Goal: Task Accomplishment & Management: Use online tool/utility

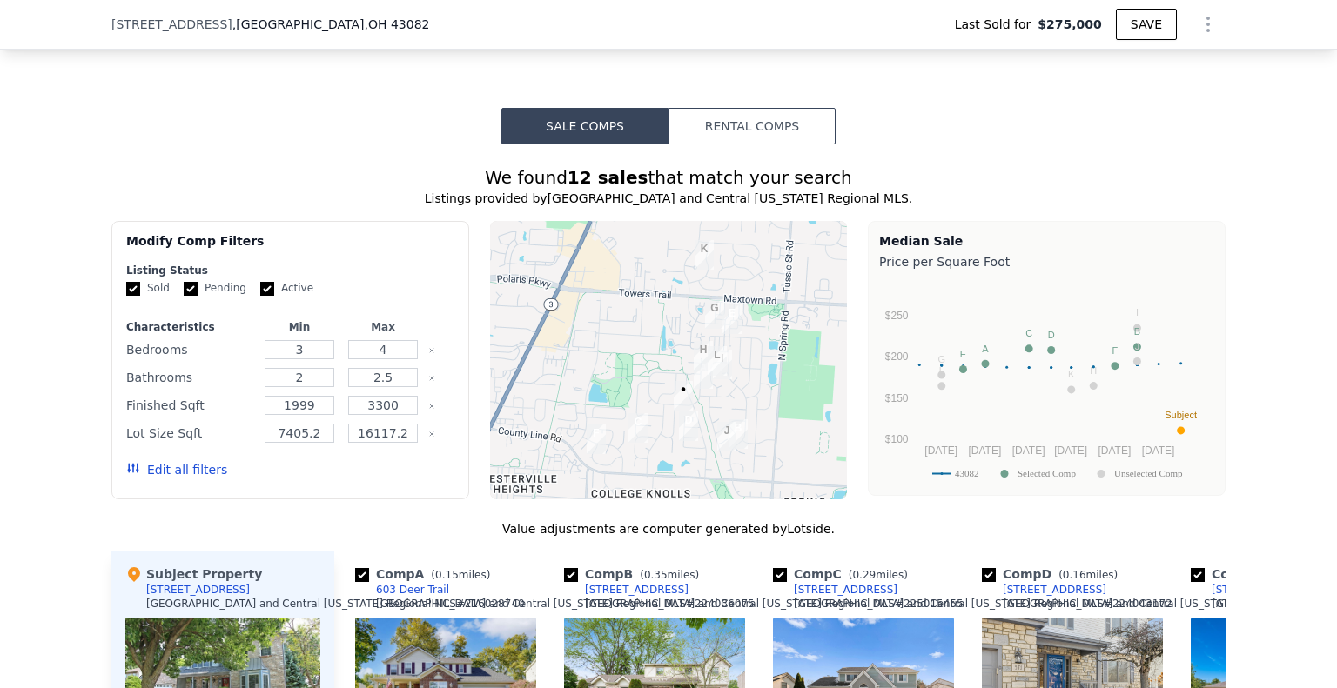
scroll to position [1125, 0]
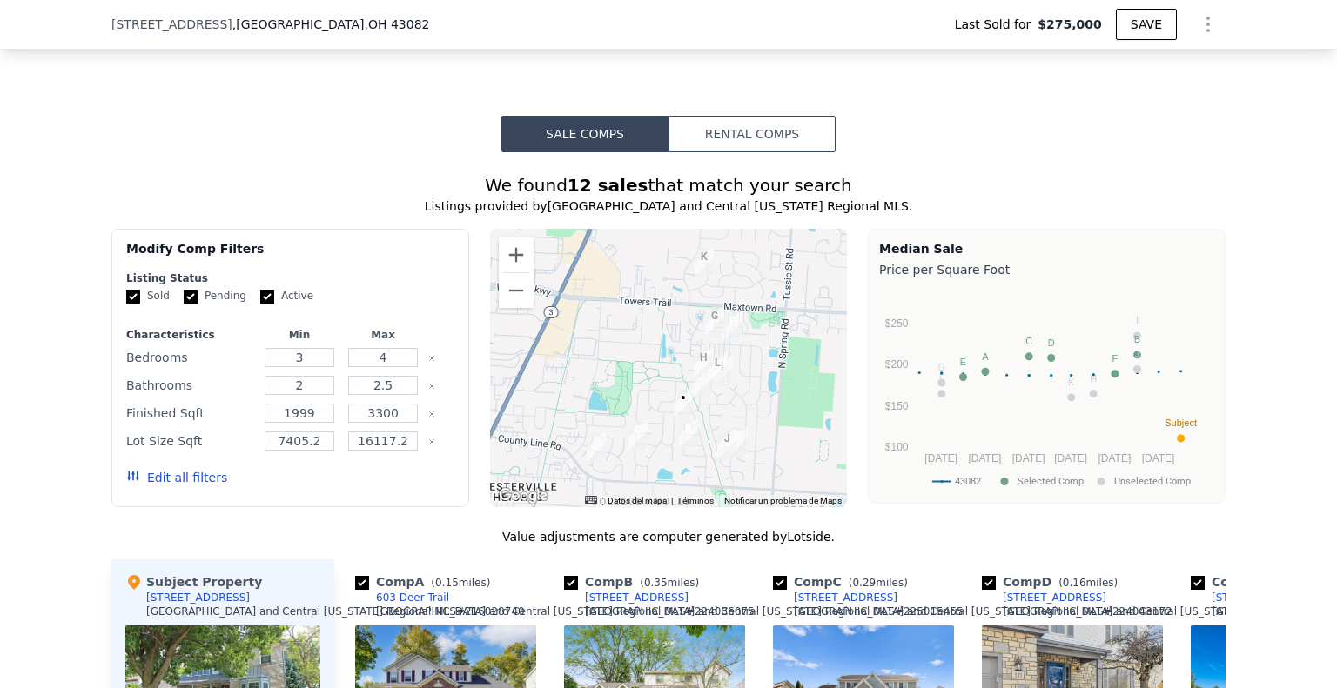
click at [738, 142] on button "Rental Comps" at bounding box center [751, 134] width 167 height 37
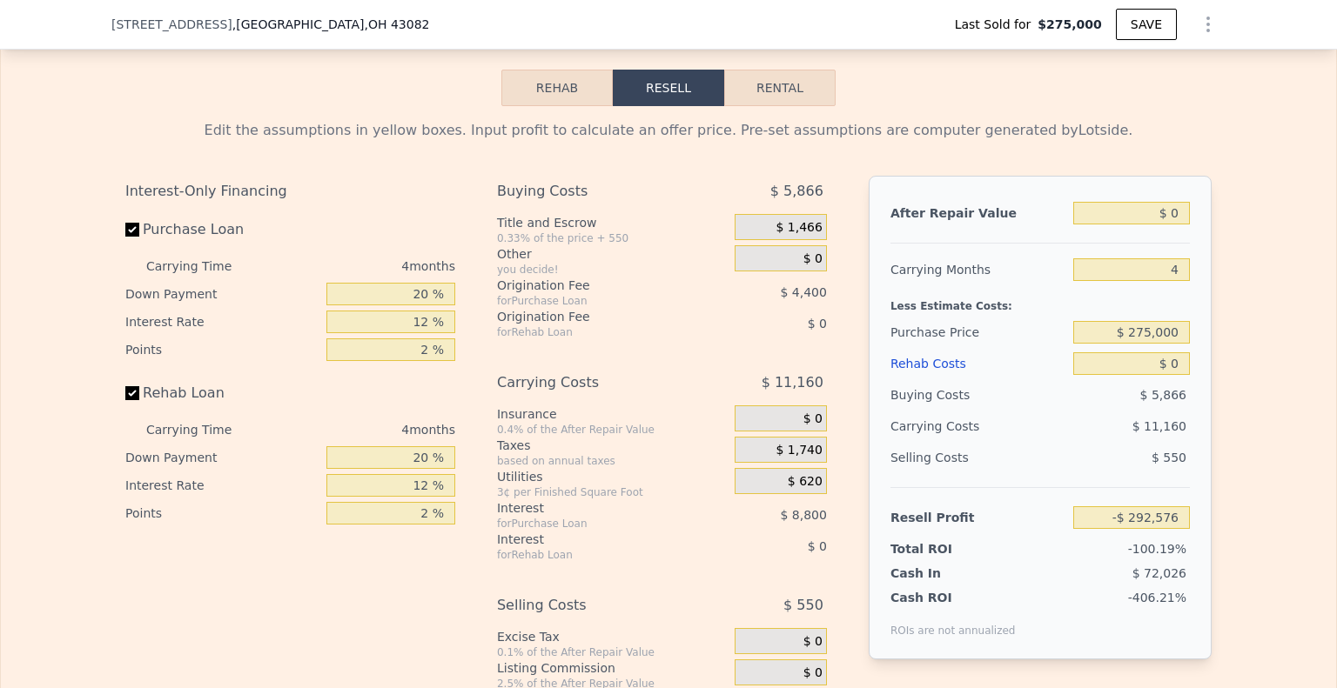
scroll to position [2169, 0]
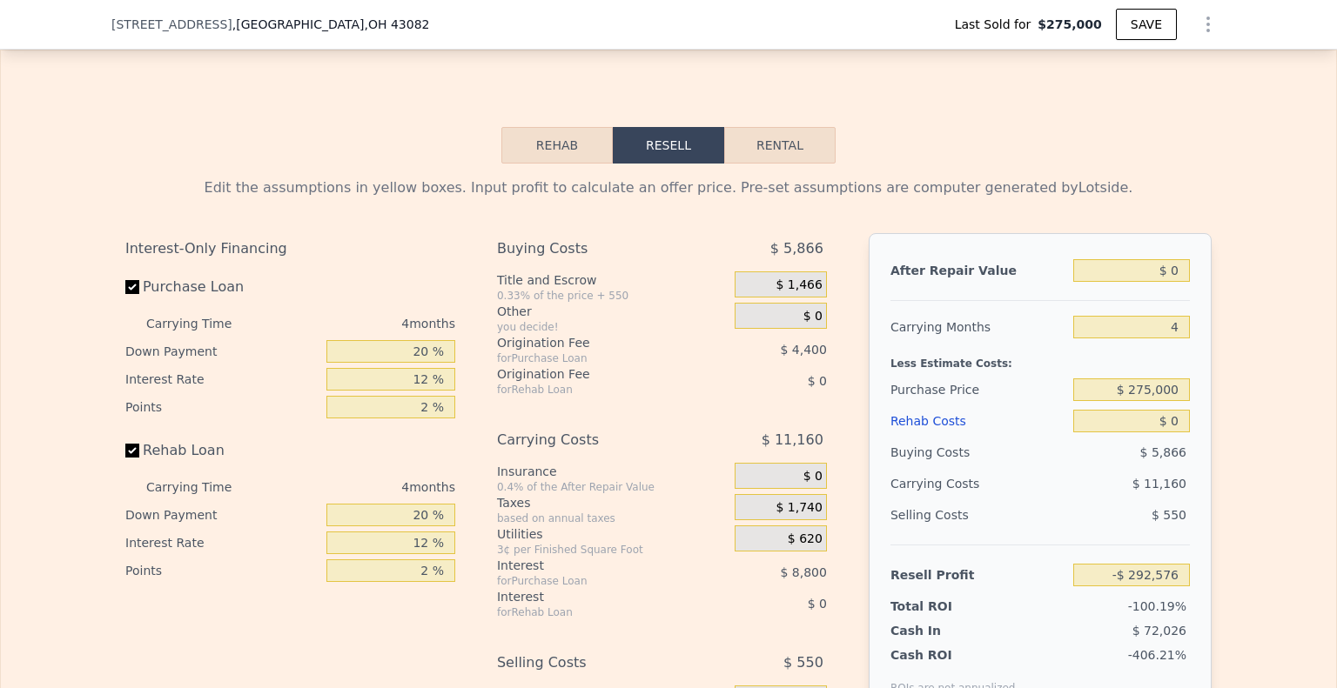
click at [780, 147] on button "Rental" at bounding box center [779, 145] width 111 height 37
select select "30"
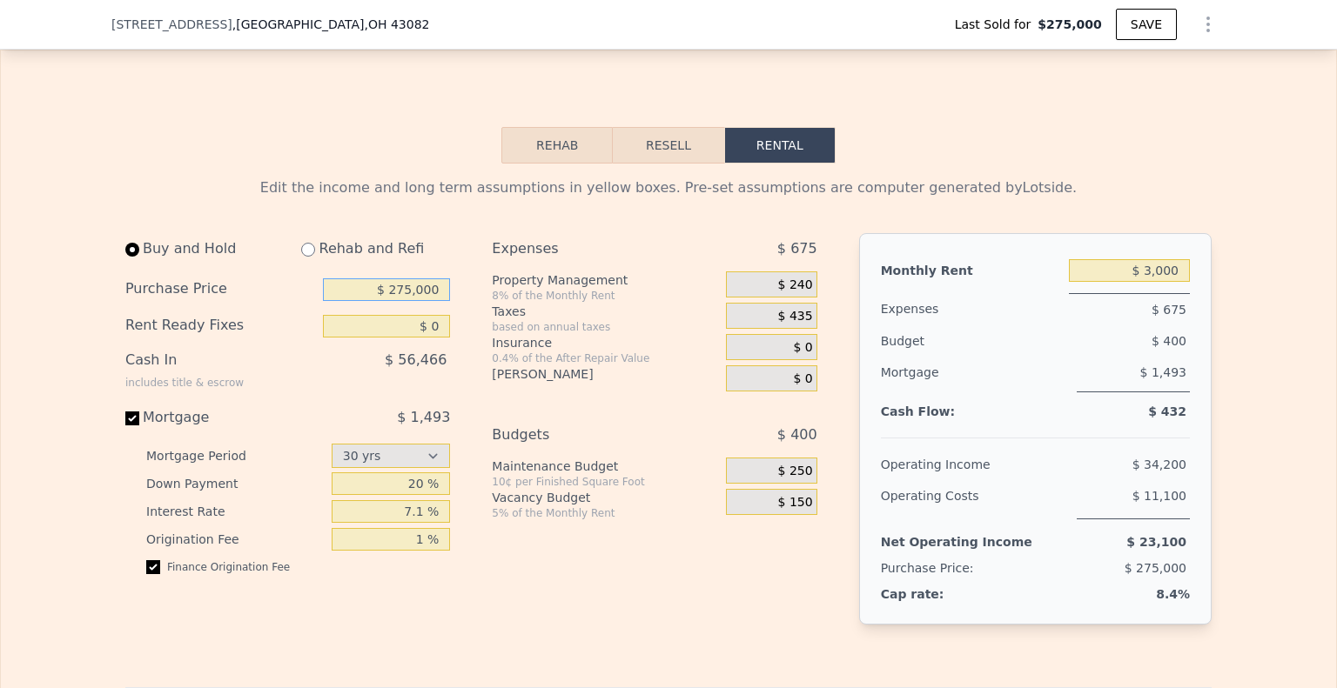
click at [368, 299] on input "$ 275,000" at bounding box center [386, 290] width 127 height 23
type input "$ 375,000"
click at [1157, 282] on input "$ 3,000" at bounding box center [1129, 270] width 121 height 23
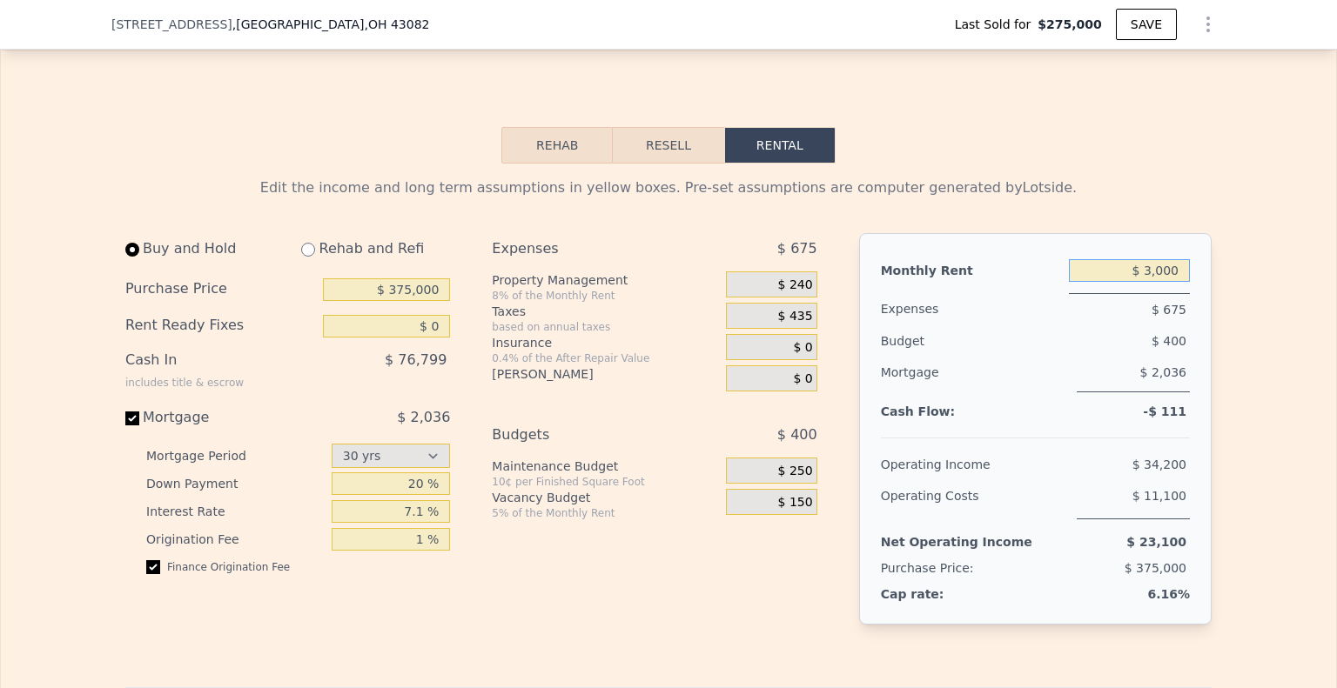
click at [1157, 282] on input "$ 3,000" at bounding box center [1129, 270] width 121 height 23
click at [796, 329] on div "$ 435" at bounding box center [771, 316] width 91 height 26
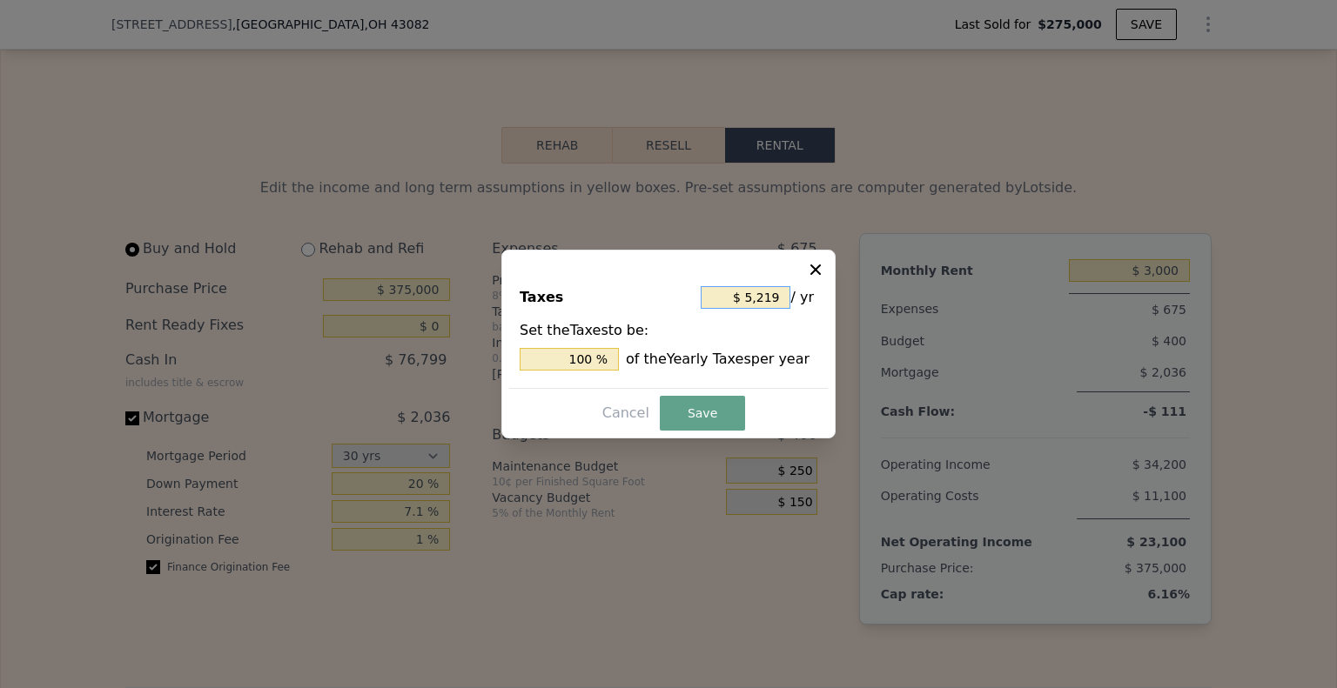
click at [773, 302] on input "$ 5,219" at bounding box center [746, 297] width 90 height 23
type input "$ 7"
type input "0.134 %"
type input "$ 70"
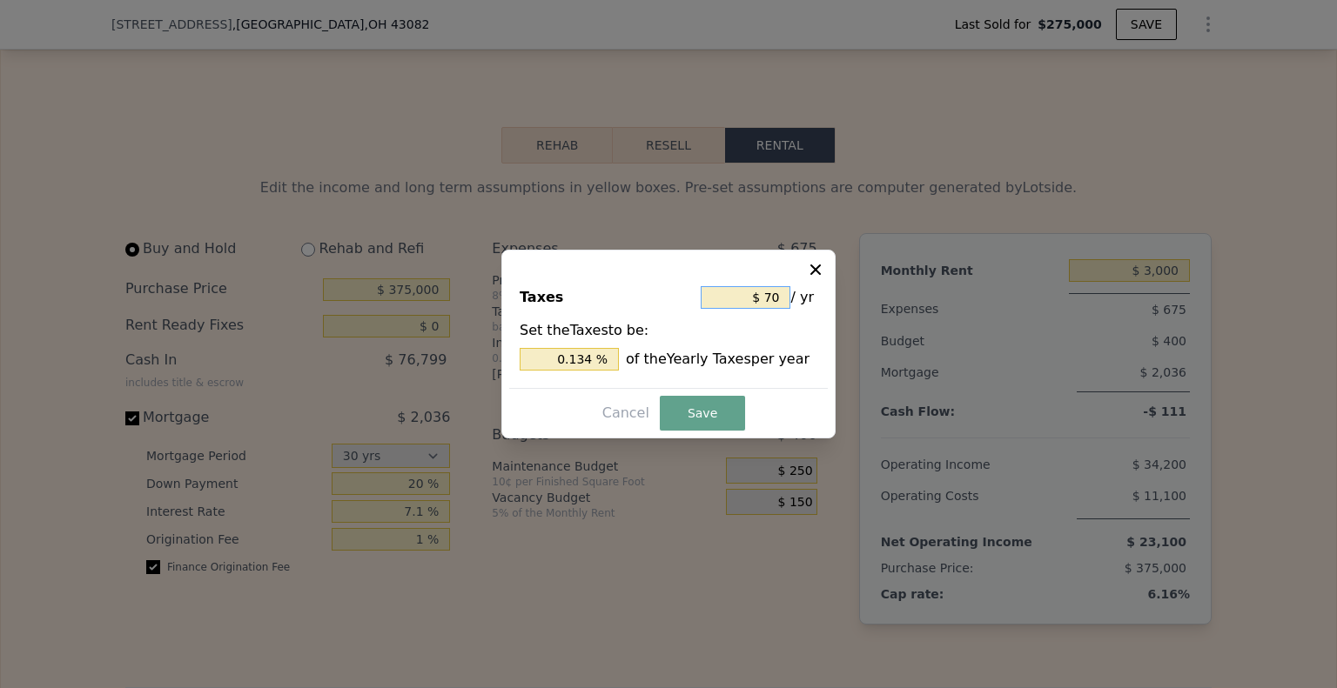
type input "1.341 %"
type input "$ 700"
type input "13.413 %"
type input "$ 7,000"
type input "134.125 %"
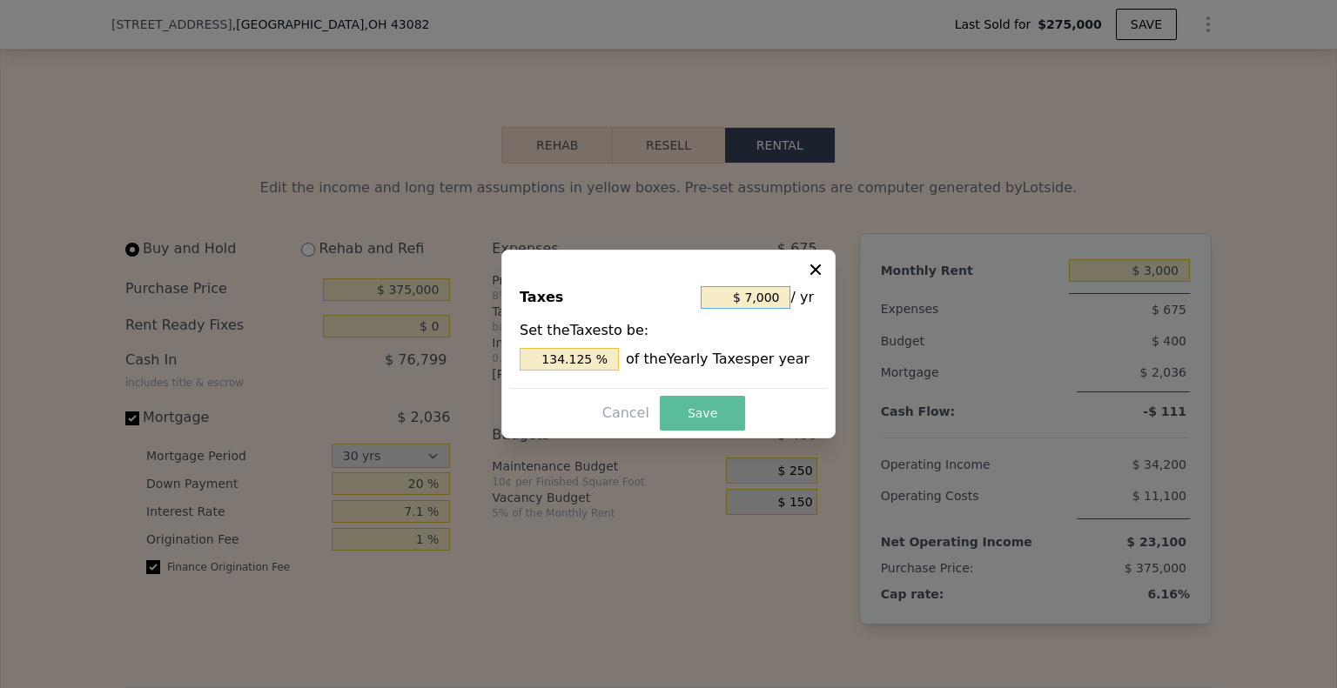
type input "$ 7,000"
click at [693, 420] on button "Save" at bounding box center [702, 413] width 85 height 35
click at [822, 271] on icon at bounding box center [815, 269] width 17 height 17
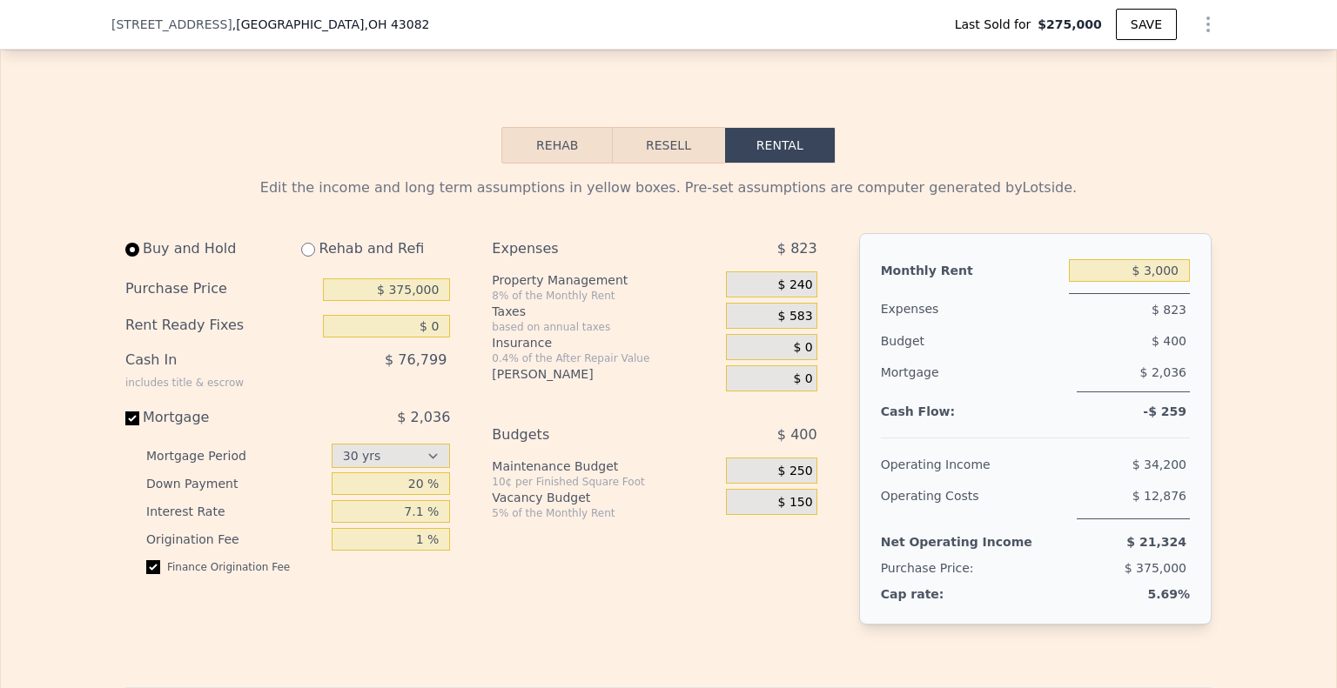
click at [821, 362] on div "Expenses $ 823 Property Management 8% of the Monthly Rent $ 240 Taxes based on …" at bounding box center [661, 443] width 339 height 420
click at [815, 368] on div "Expenses $ 823 Property Management 8% of the Monthly Rent $ 240 Taxes based on …" at bounding box center [661, 443] width 339 height 420
click at [794, 353] on span "$ 169" at bounding box center [795, 348] width 35 height 16
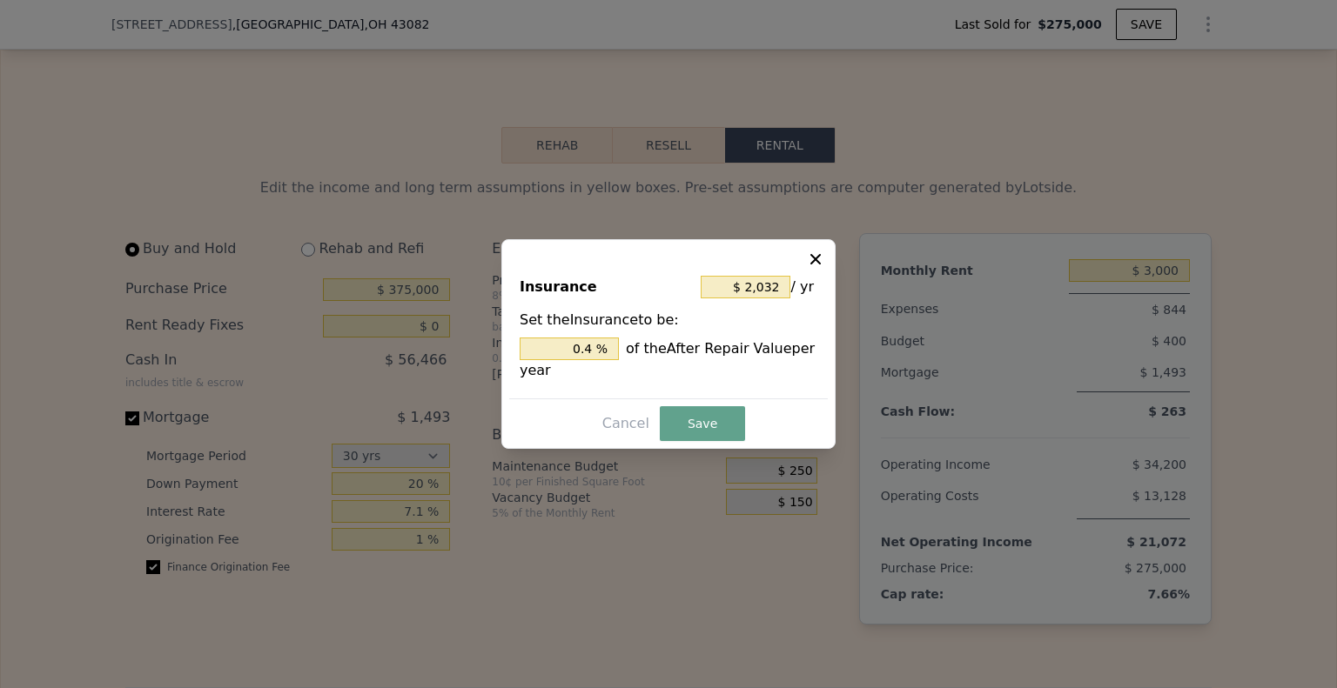
click at [823, 261] on icon at bounding box center [815, 259] width 17 height 17
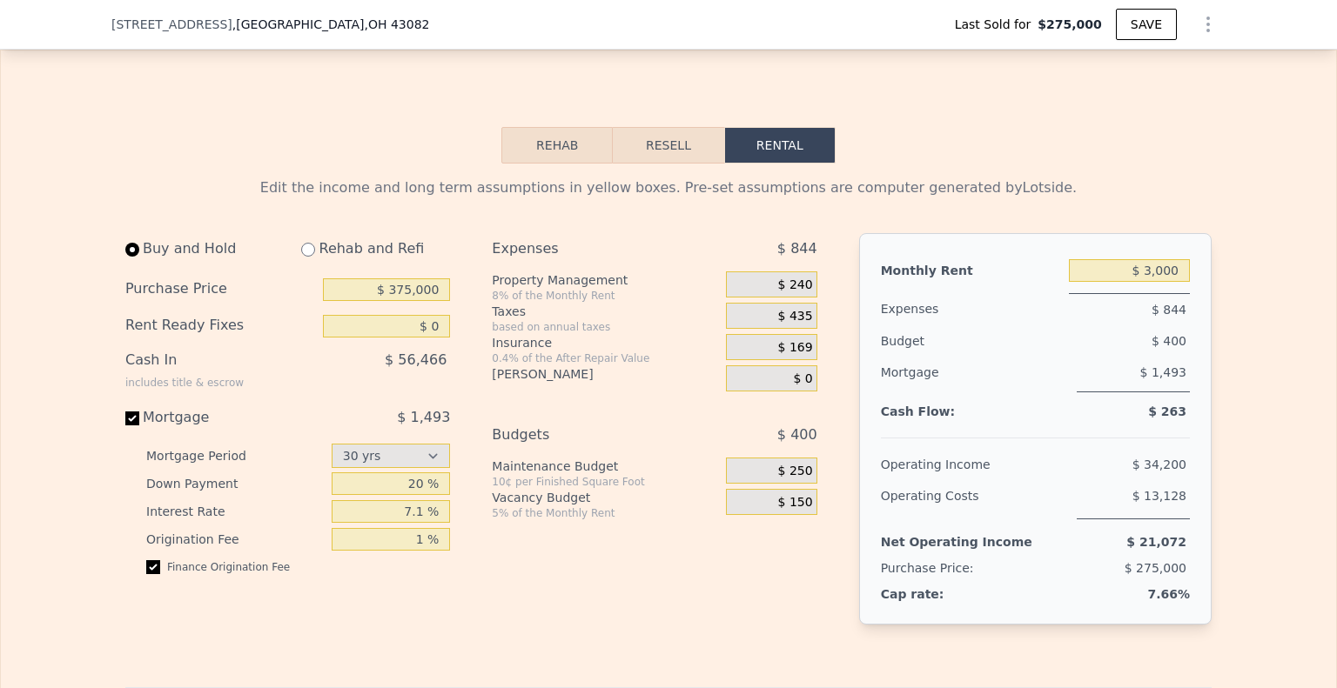
click at [788, 323] on span "$ 435" at bounding box center [795, 317] width 35 height 16
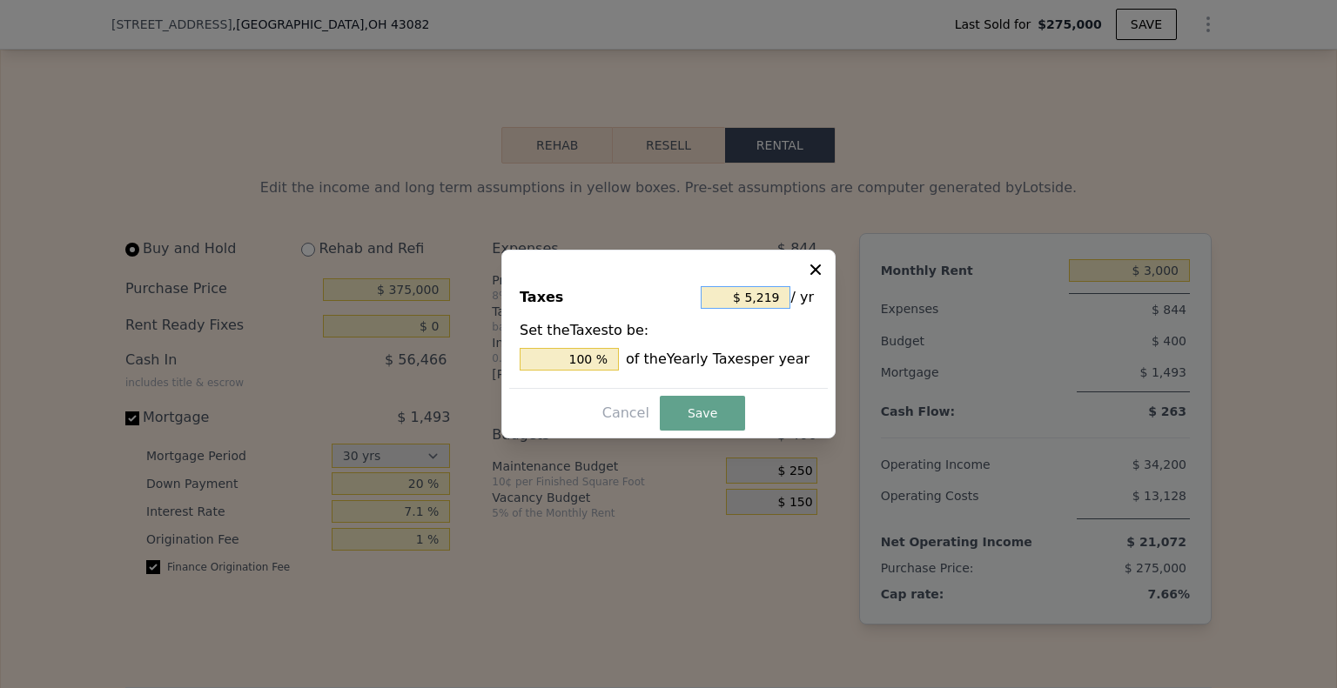
click at [774, 286] on input "$ 5,219" at bounding box center [746, 297] width 90 height 23
click at [773, 288] on input "$ 5,219" at bounding box center [746, 297] width 90 height 23
type input "$ 7"
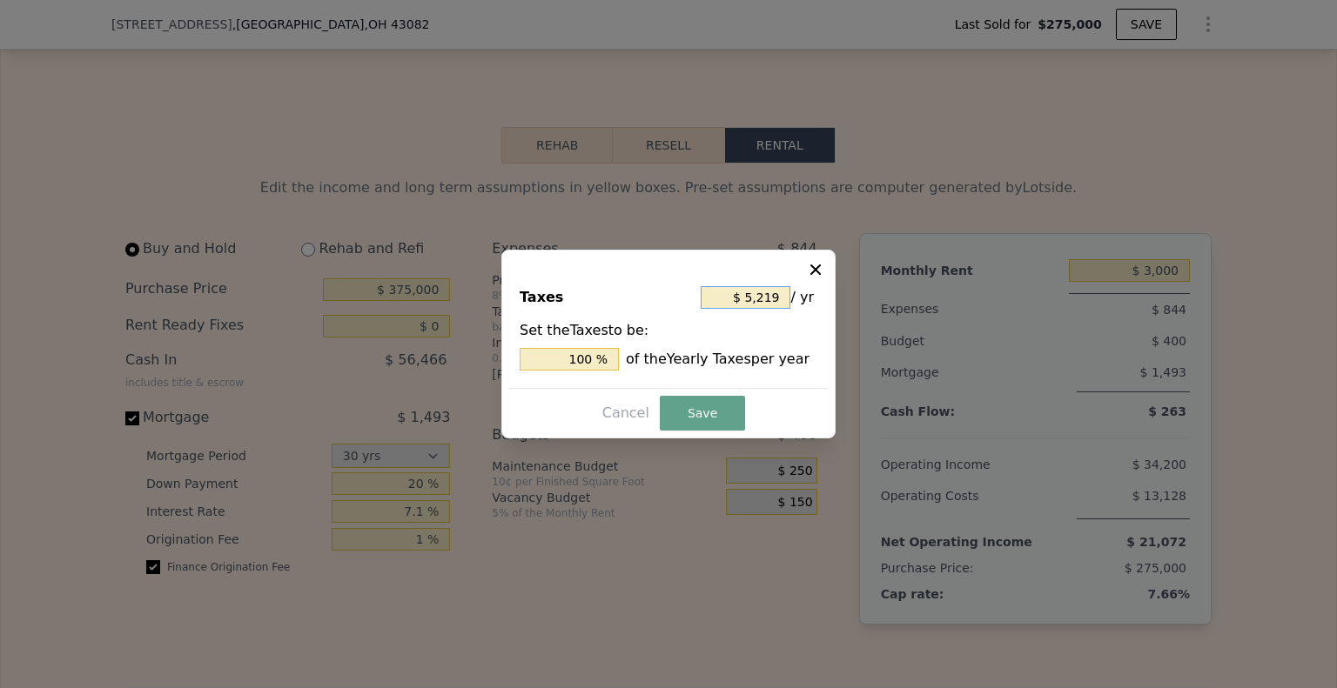
type input "0.134 %"
type input "$ 70"
type input "1.341 %"
type input "$ 700"
type input "13.413 %"
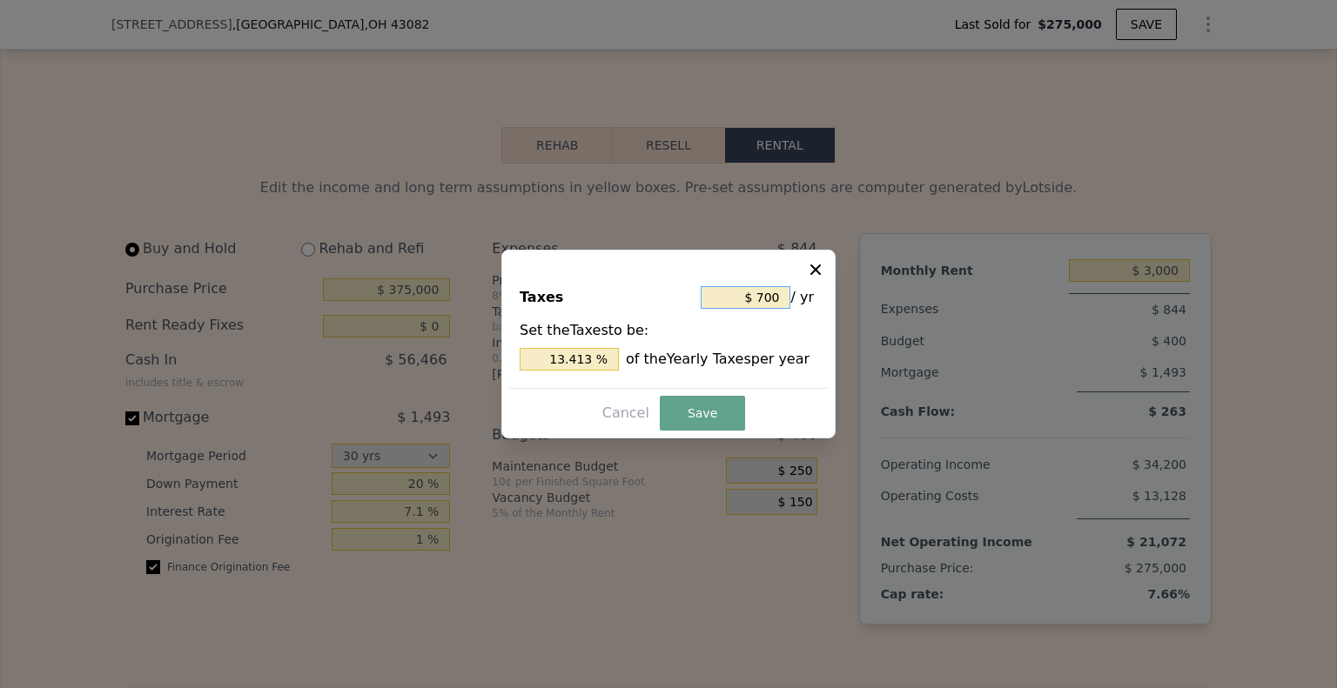
type input "$ 7,000"
type input "134.125 %"
type input "$ 7,000"
click at [709, 425] on button "Save" at bounding box center [702, 413] width 85 height 35
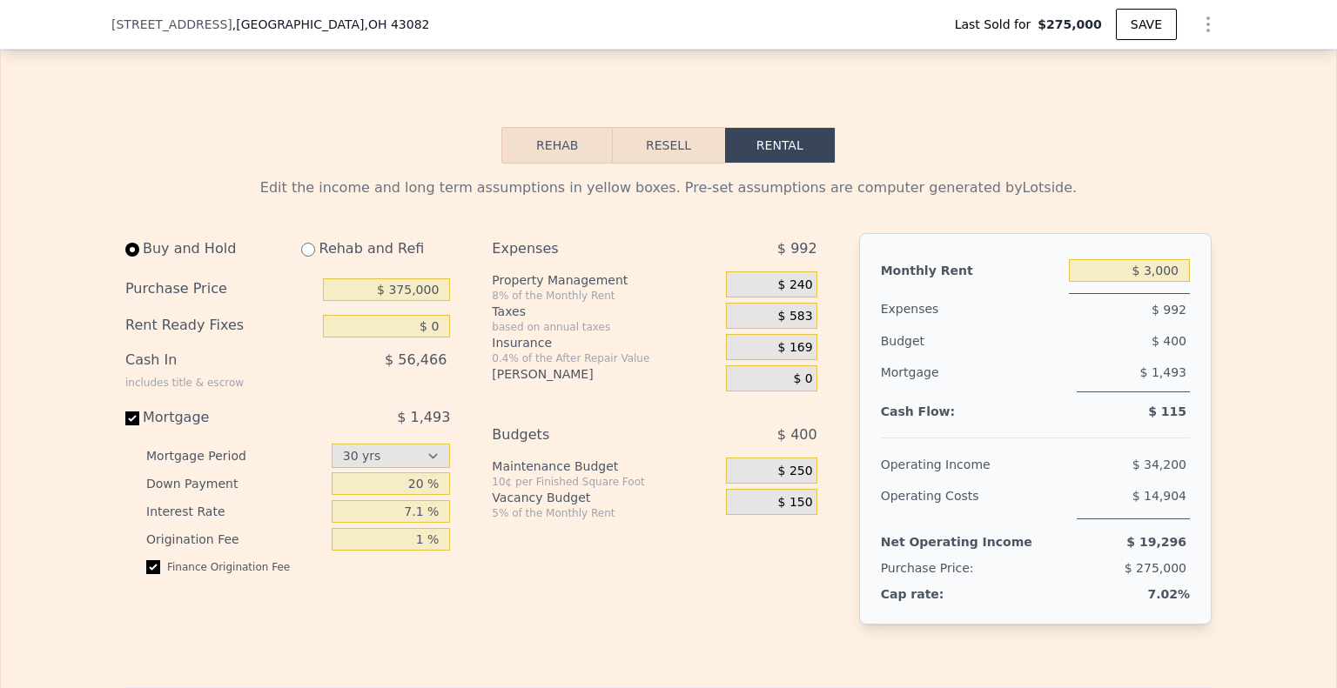
click at [794, 346] on span "$ 169" at bounding box center [795, 348] width 35 height 16
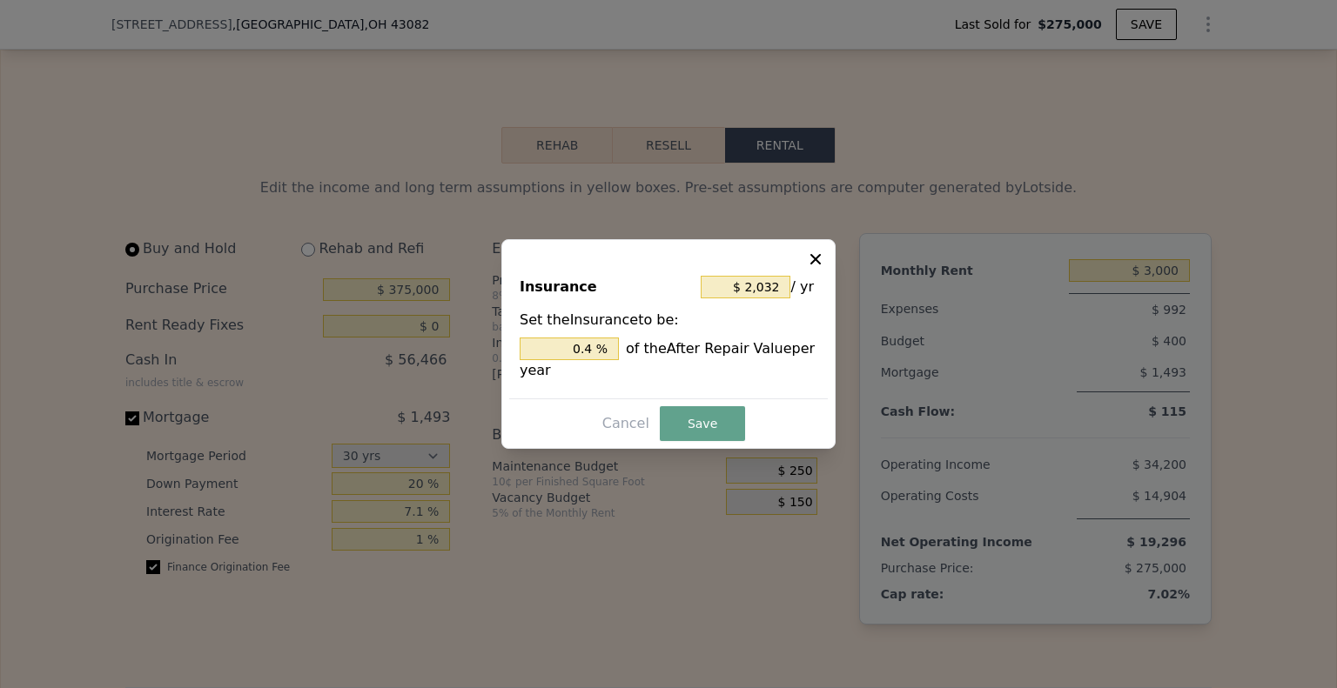
click at [818, 252] on icon at bounding box center [815, 259] width 17 height 17
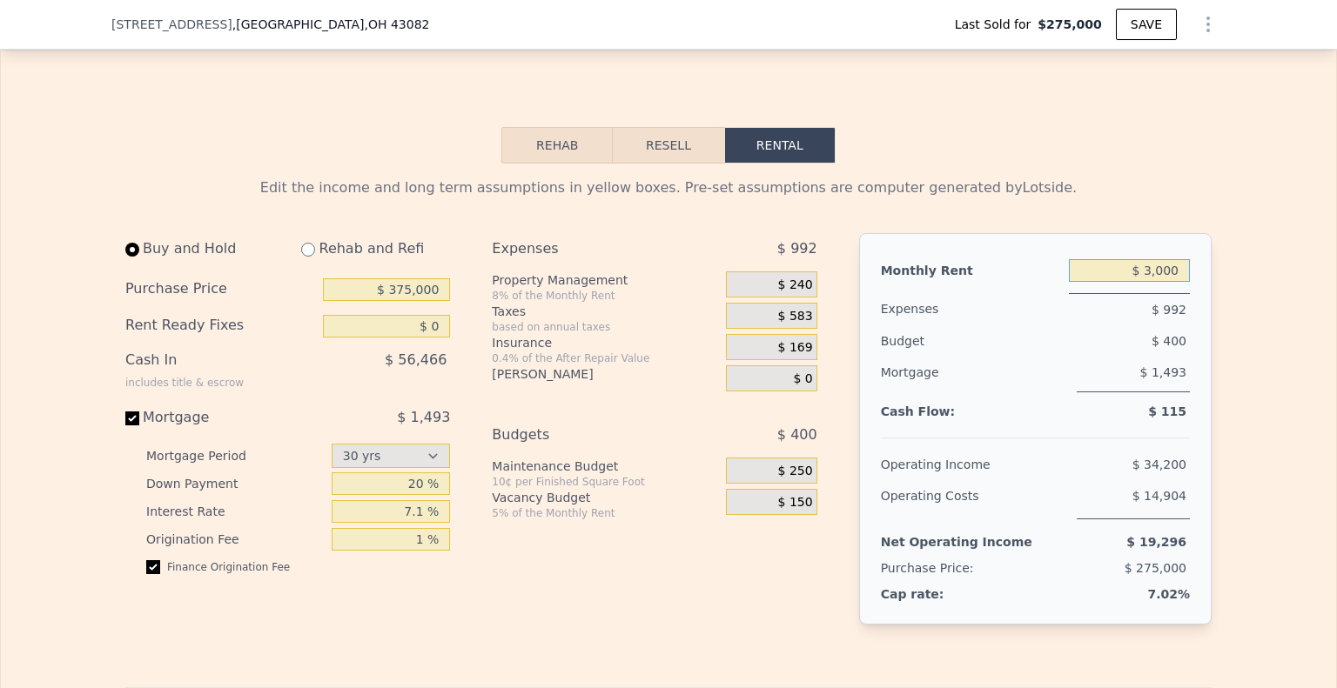
click at [1176, 271] on input "$ 3,000" at bounding box center [1129, 270] width 121 height 23
click at [428, 290] on input "$ 375,000" at bounding box center [386, 290] width 127 height 23
click at [767, 329] on div "$ 583" at bounding box center [771, 316] width 91 height 26
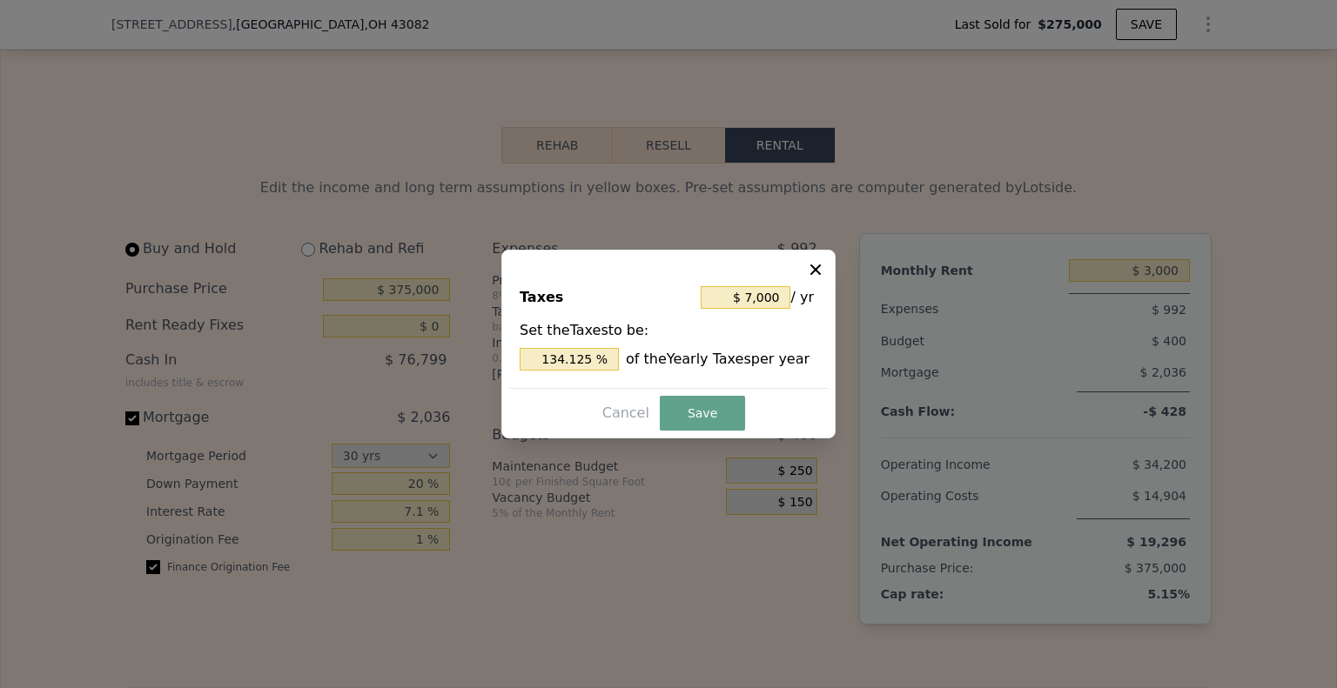
click at [825, 262] on button at bounding box center [817, 268] width 21 height 21
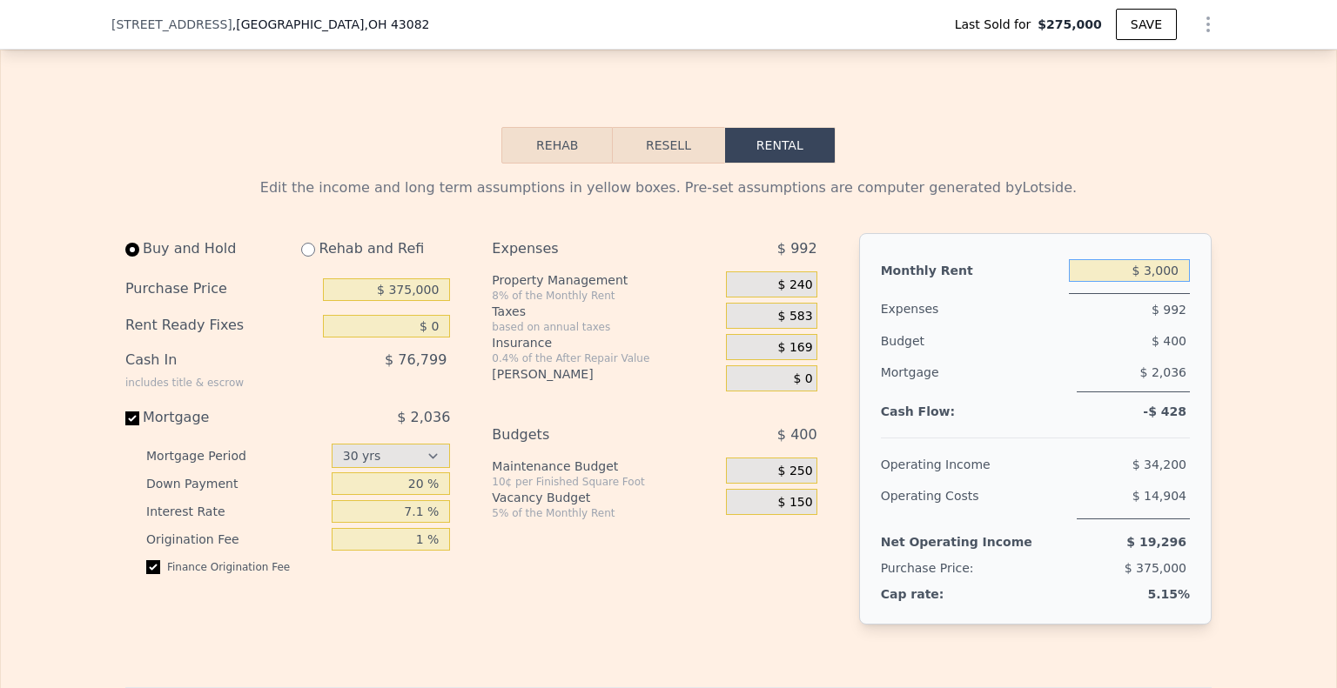
click at [1178, 276] on input "$ 3,000" at bounding box center [1129, 270] width 121 height 23
click at [1177, 275] on input "$ 3,000" at bounding box center [1129, 270] width 121 height 23
click at [1177, 274] on input "$ 3,000" at bounding box center [1129, 270] width 121 height 23
type input "$ 3,400"
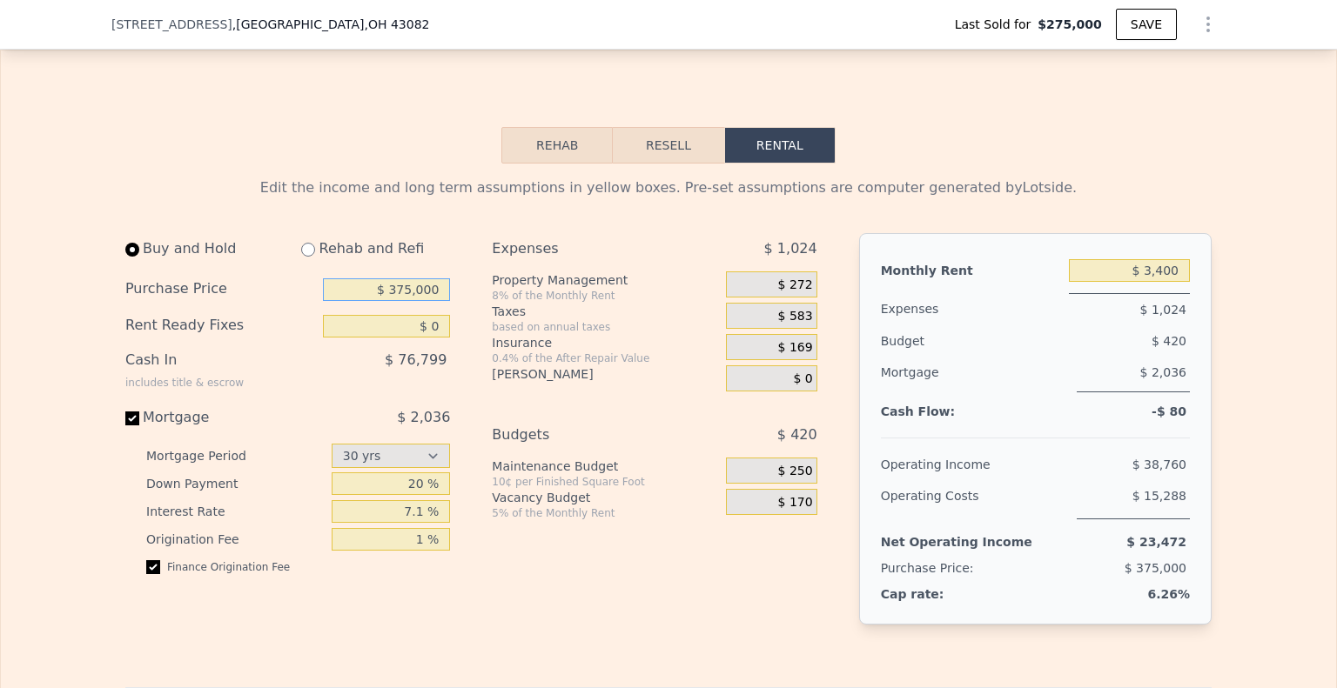
click at [423, 301] on input "$ 375,000" at bounding box center [386, 290] width 127 height 23
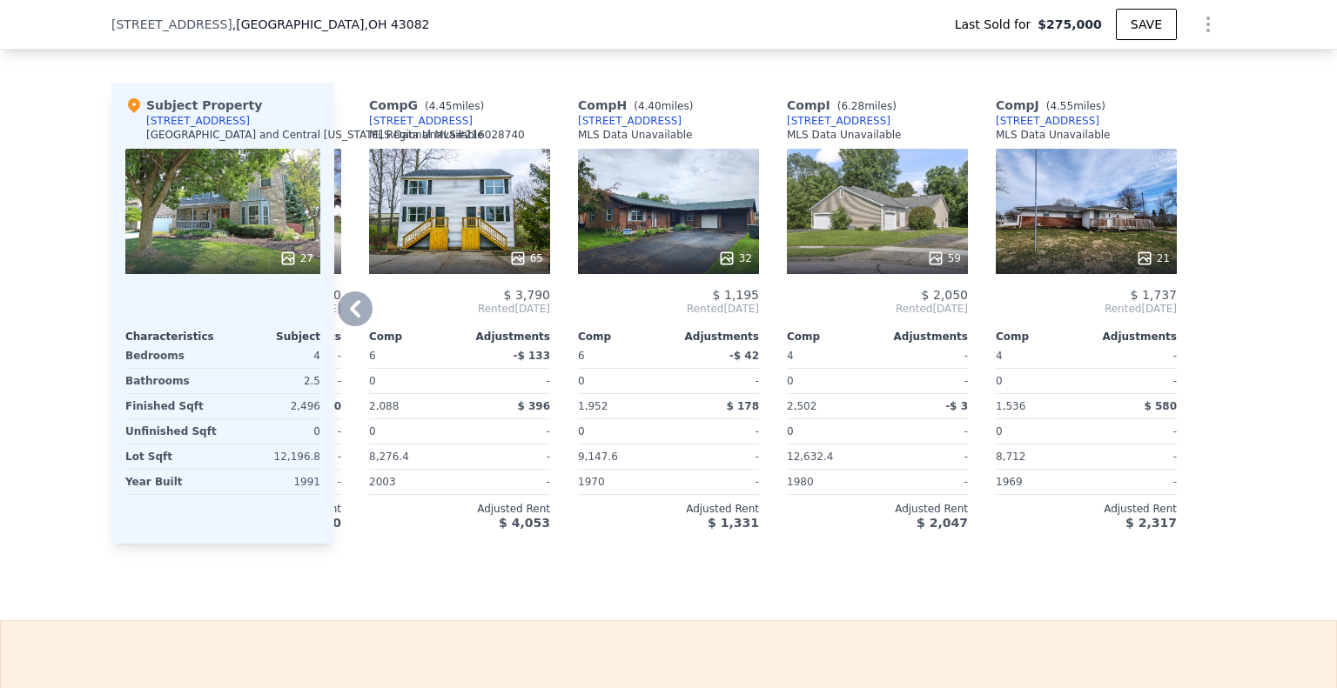
scroll to position [1473, 0]
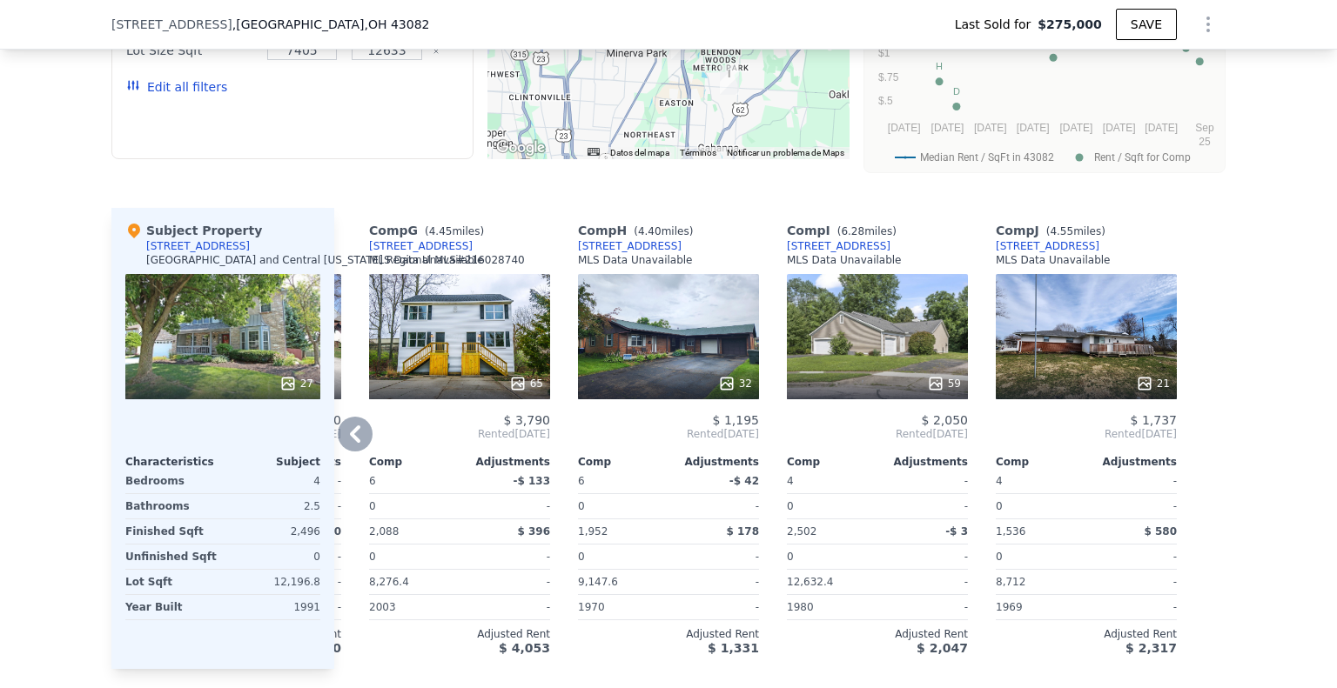
click at [350, 426] on icon at bounding box center [355, 434] width 10 height 17
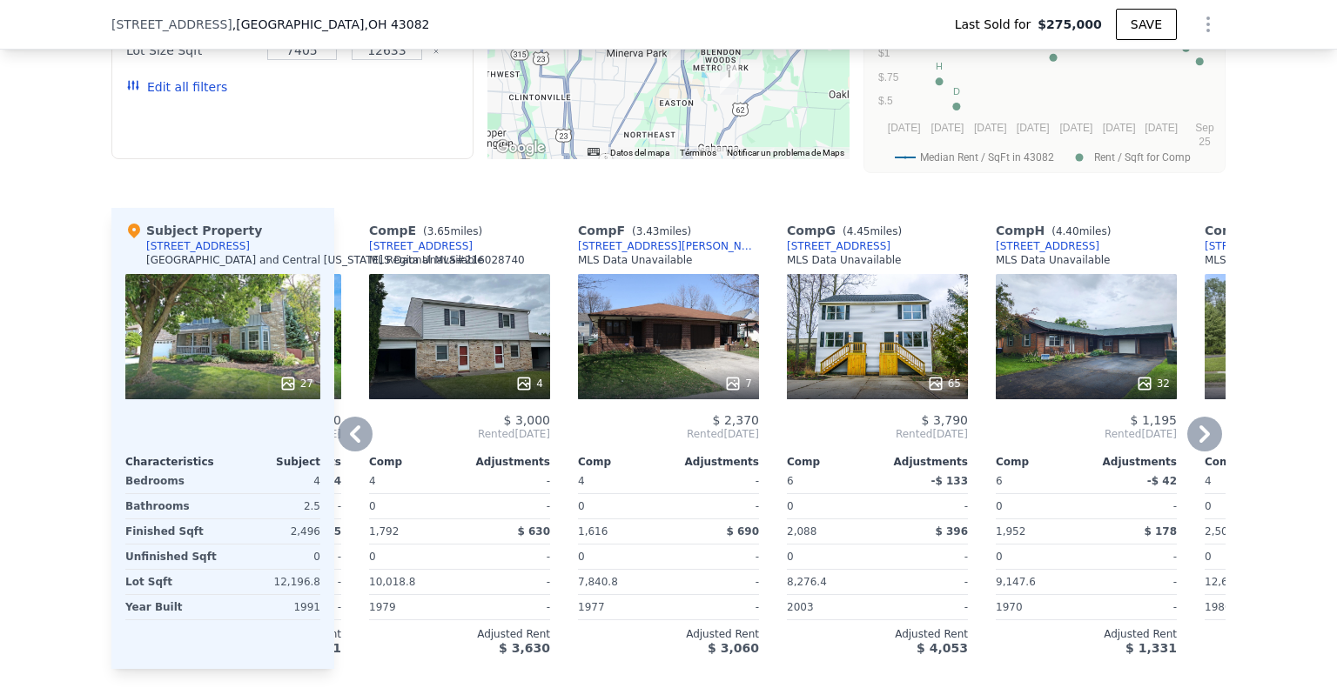
click at [350, 426] on icon at bounding box center [355, 434] width 10 height 17
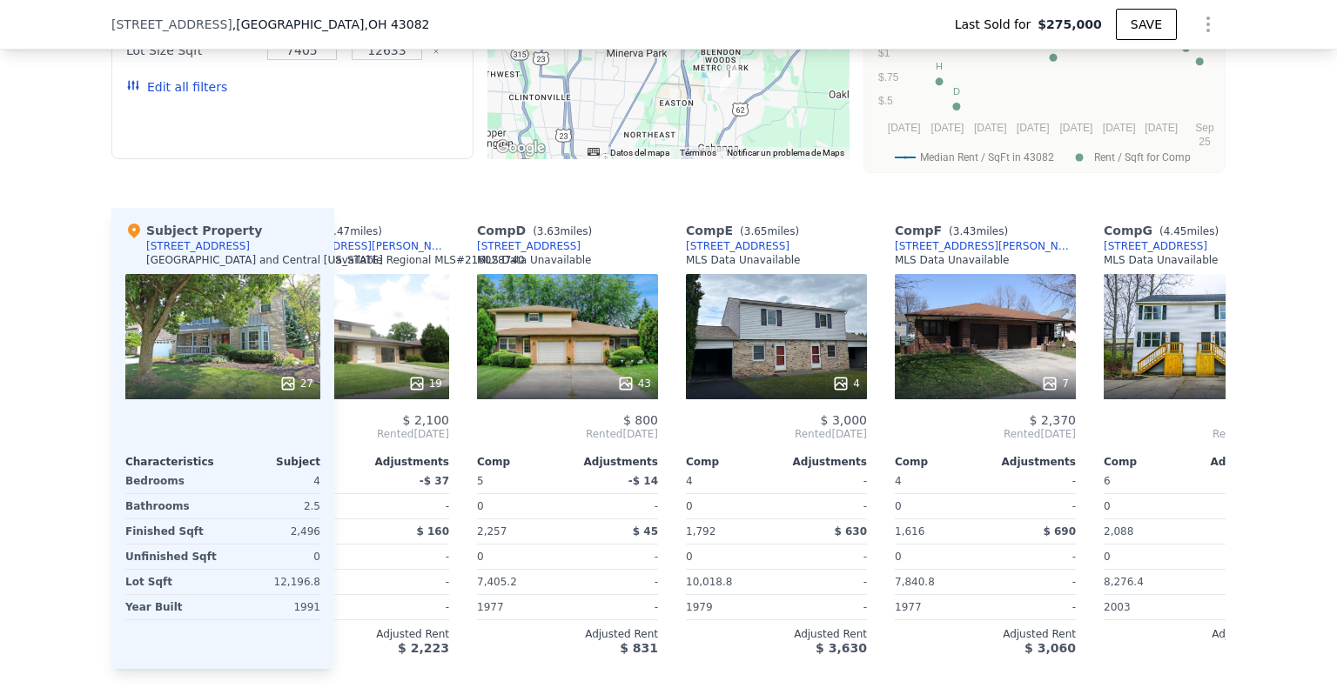
click at [349, 426] on div "Comp A ( 0.17 miles) [STREET_ADDRESS][PERSON_NAME] MLS Data Unavailable 92 $ 4,…" at bounding box center [779, 438] width 891 height 461
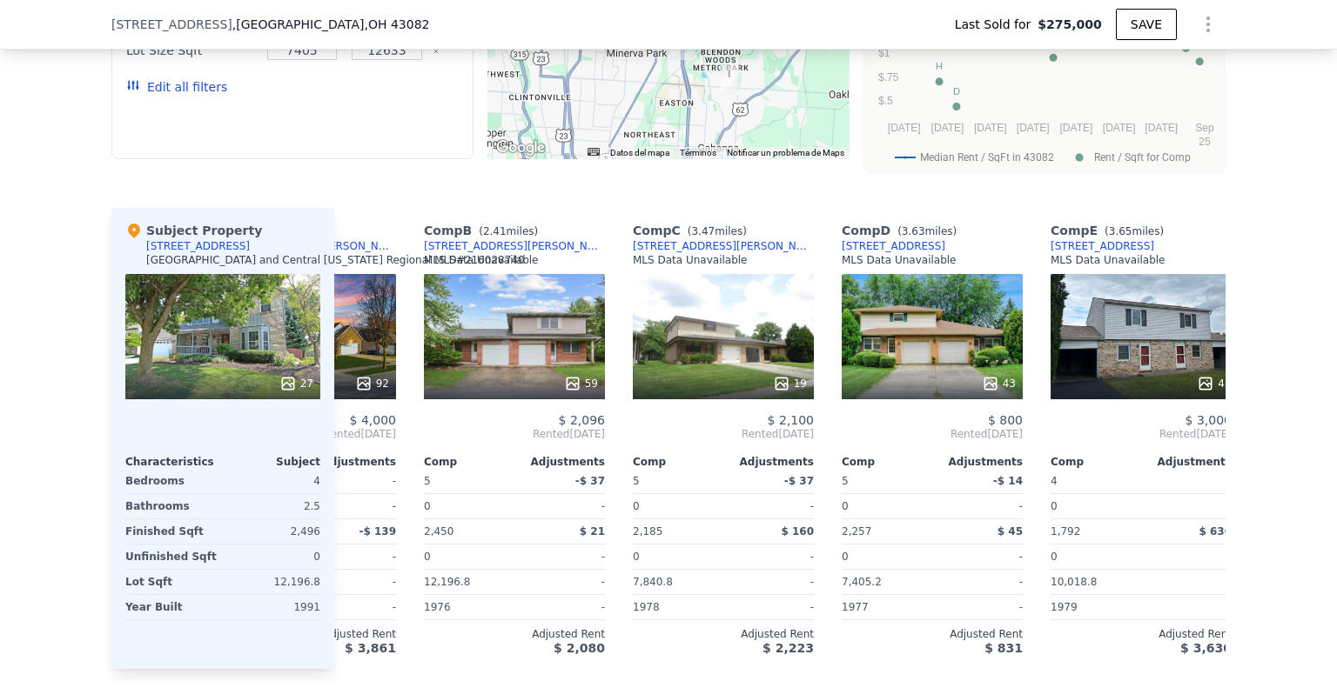
click at [349, 426] on div "Comp A ( 0.17 miles) [STREET_ADDRESS][PERSON_NAME] MLS Data Unavailable 92 $ 4,…" at bounding box center [779, 438] width 891 height 461
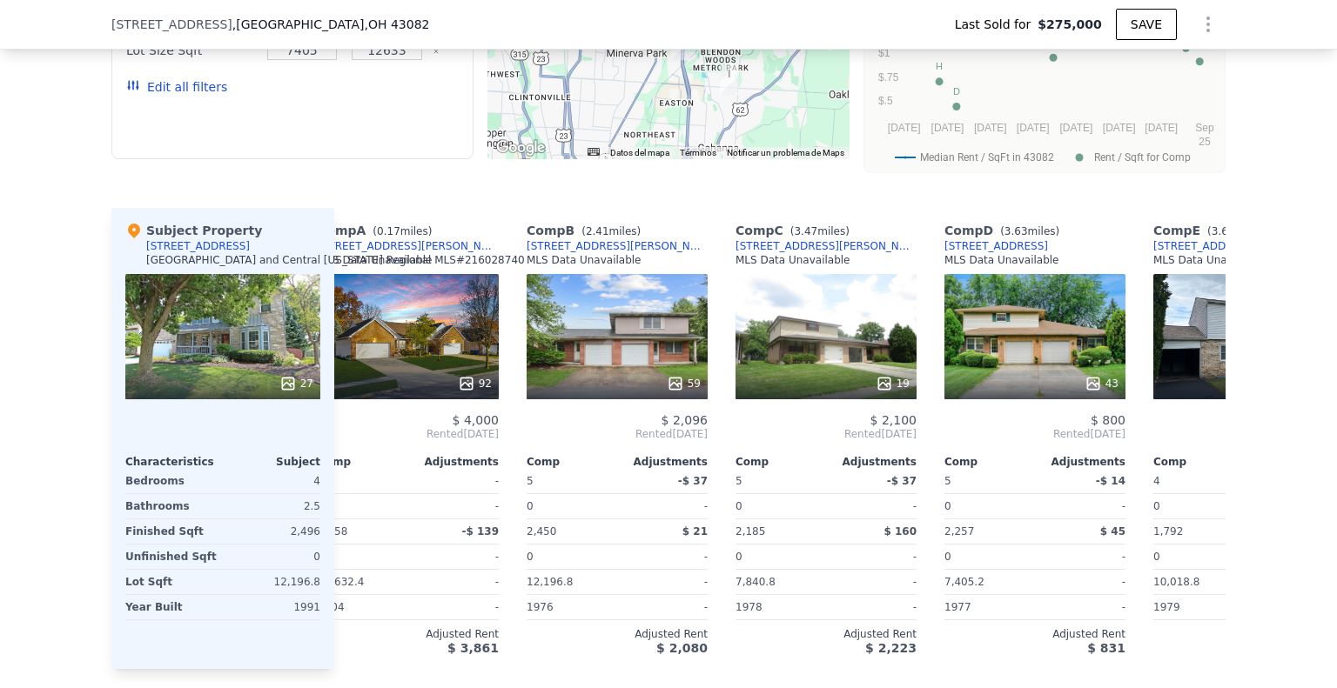
scroll to position [0, 0]
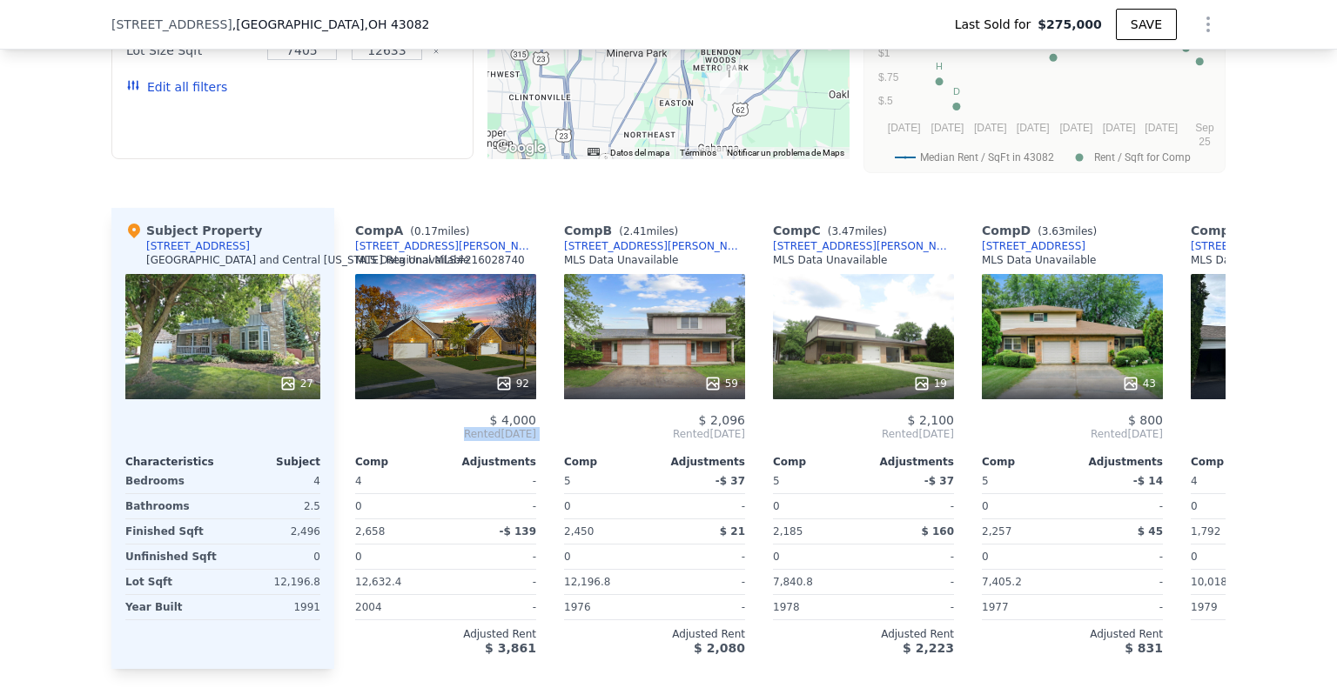
click at [355, 427] on span "Rented [DATE]" at bounding box center [445, 434] width 181 height 14
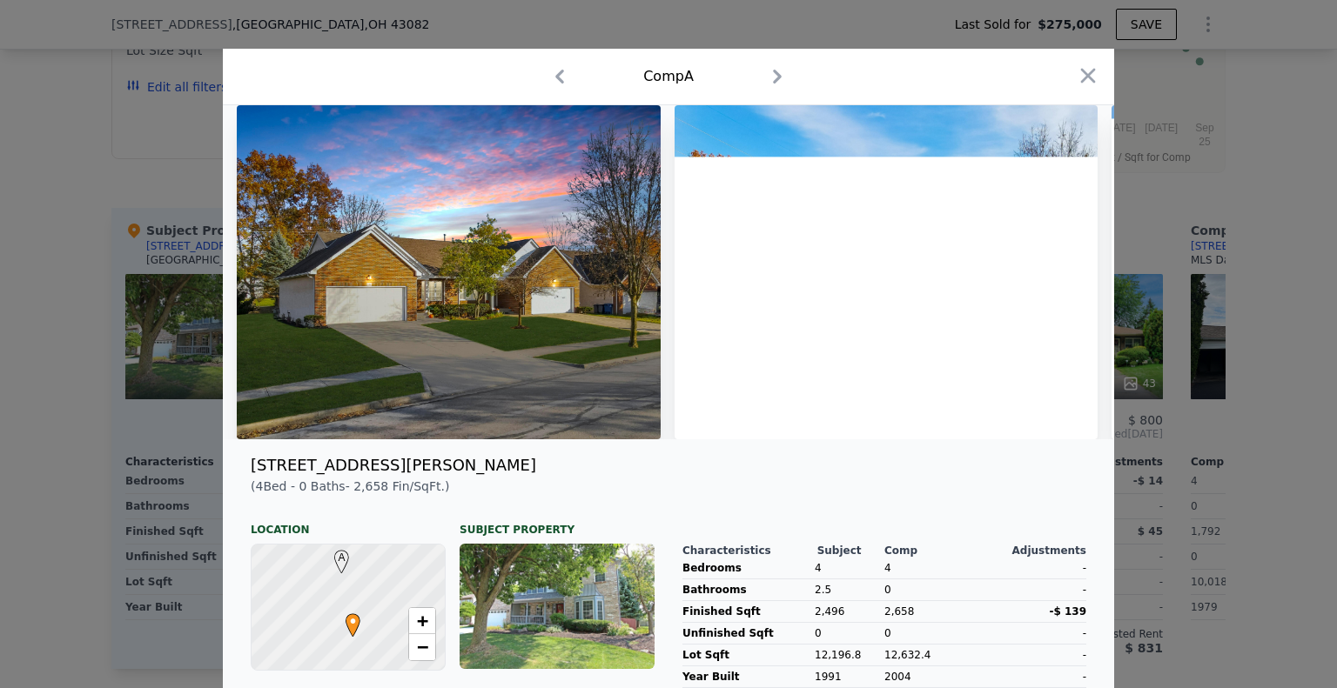
click at [0, 398] on div at bounding box center [668, 344] width 1337 height 688
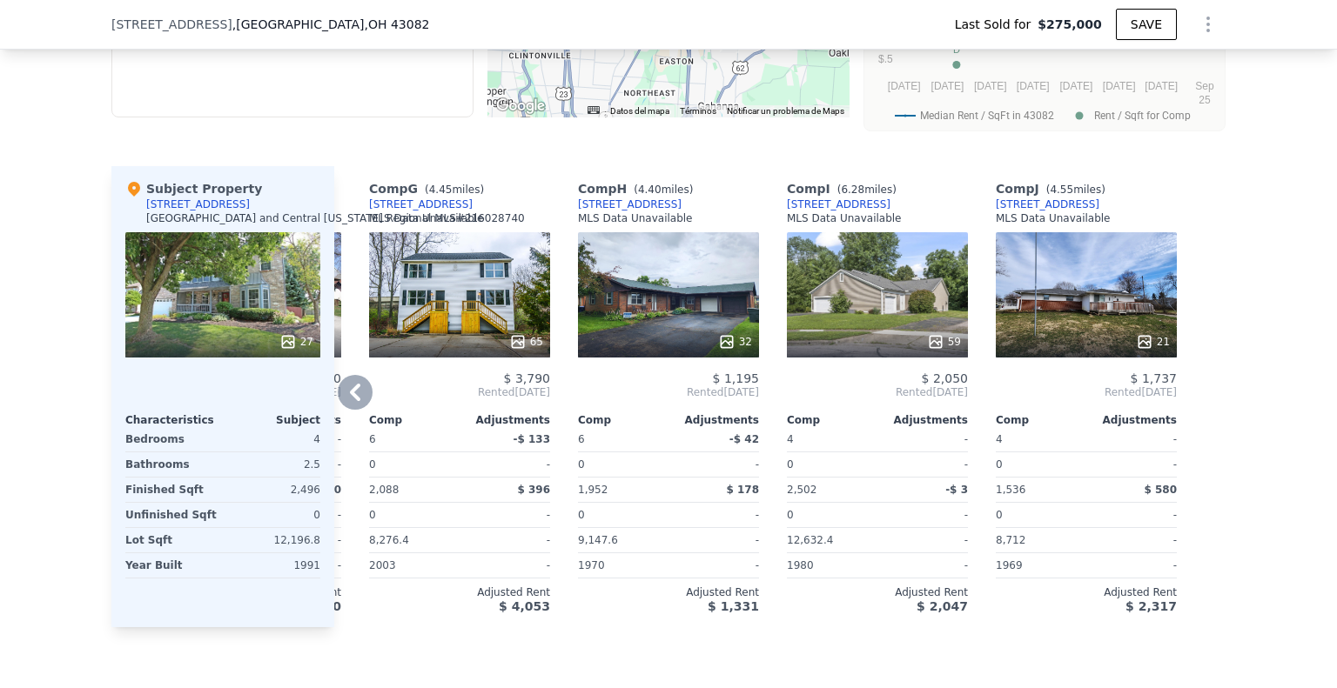
scroll to position [1386, 0]
